Goal: Check status: Check status

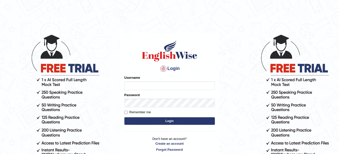
type input "veerpalkaur_parramatta"
click at [173, 123] on button "Login" at bounding box center [170, 121] width 91 height 8
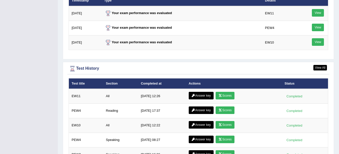
scroll to position [694, 0]
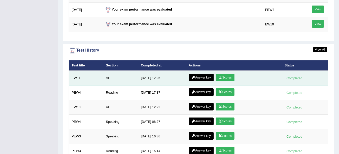
click at [231, 74] on link "Scores" at bounding box center [225, 78] width 19 height 8
